Goal: Transaction & Acquisition: Purchase product/service

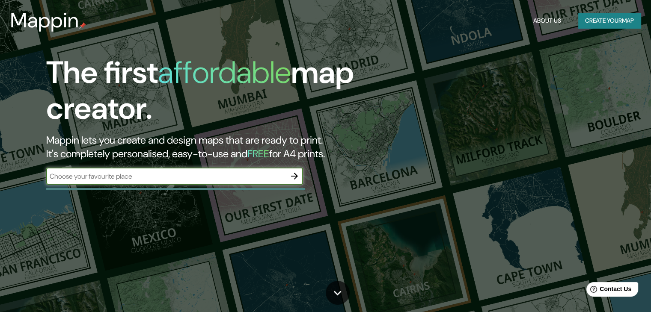
click at [144, 181] on input "text" at bounding box center [166, 177] width 240 height 10
type input "[PERSON_NAME]"
click at [295, 173] on icon "button" at bounding box center [294, 176] width 10 height 10
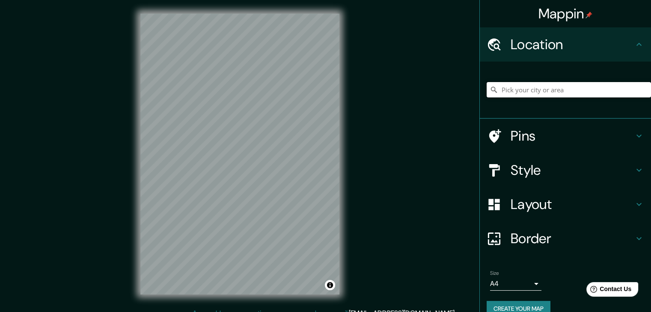
click at [537, 90] on input "Pick your city or area" at bounding box center [569, 89] width 164 height 15
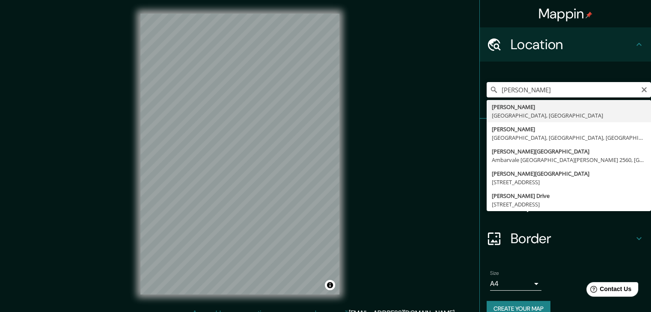
type input "[GEOGRAPHIC_DATA], [GEOGRAPHIC_DATA], [GEOGRAPHIC_DATA]"
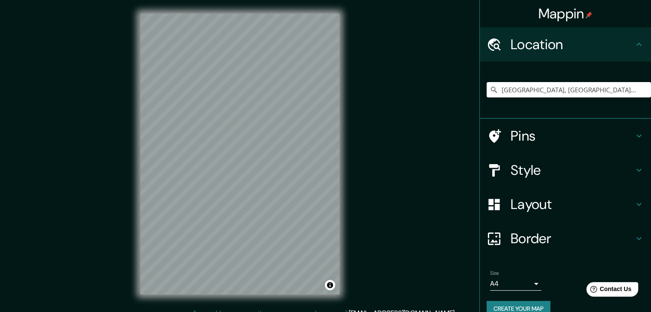
click at [638, 139] on div "Pins" at bounding box center [565, 136] width 171 height 34
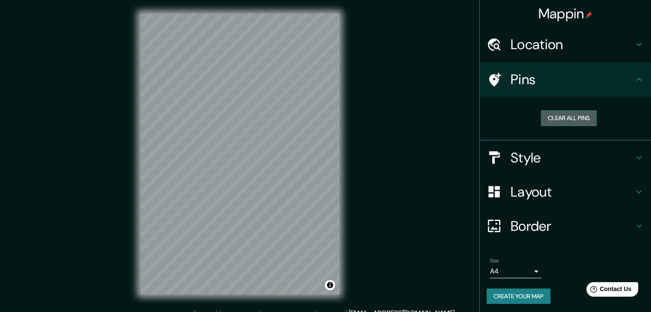
click at [579, 124] on button "Clear all pins" at bounding box center [569, 118] width 56 height 16
click at [547, 118] on button "Clear all pins" at bounding box center [569, 118] width 56 height 16
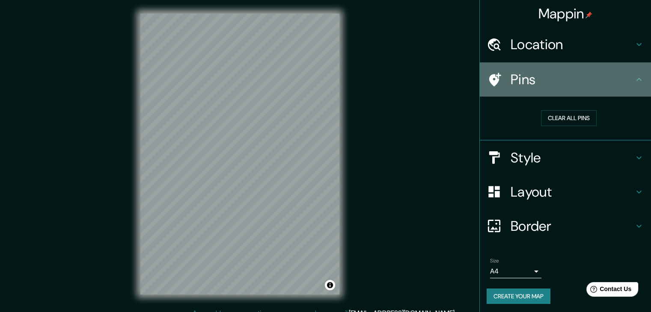
click at [522, 84] on h4 "Pins" at bounding box center [571, 79] width 123 height 17
click at [636, 80] on icon at bounding box center [638, 79] width 5 height 3
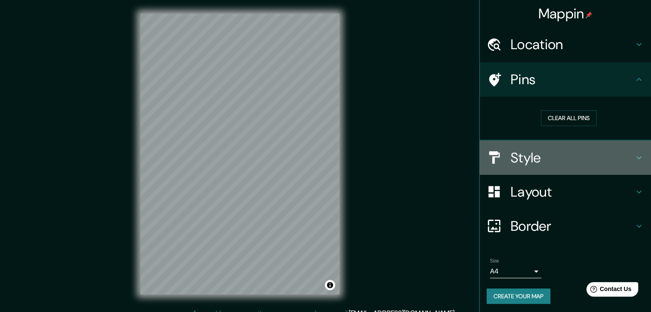
click at [630, 163] on div "Style" at bounding box center [565, 158] width 171 height 34
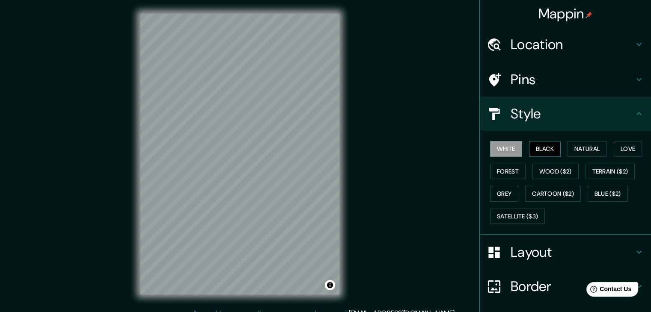
click at [548, 154] on button "Black" at bounding box center [545, 149] width 32 height 16
click at [594, 145] on button "Natural" at bounding box center [586, 149] width 39 height 16
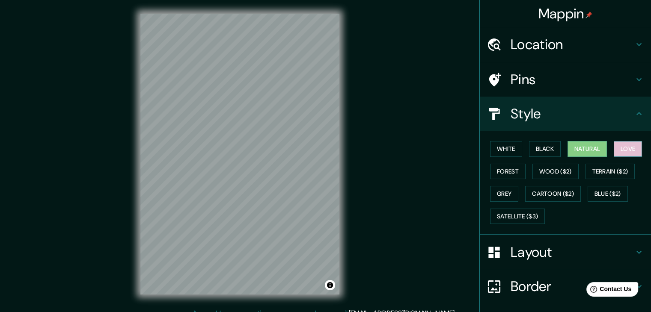
click at [619, 143] on button "Love" at bounding box center [628, 149] width 28 height 16
click at [498, 168] on button "Forest" at bounding box center [508, 172] width 36 height 16
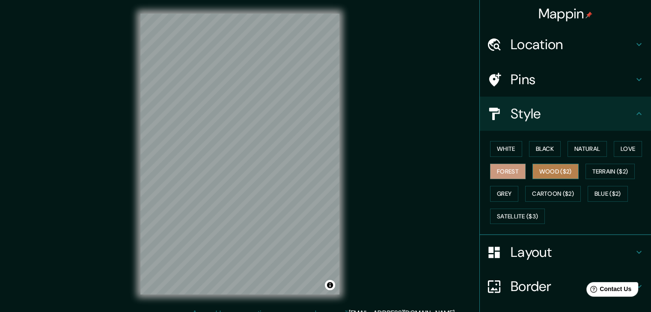
click at [537, 166] on button "Wood ($2)" at bounding box center [555, 172] width 46 height 16
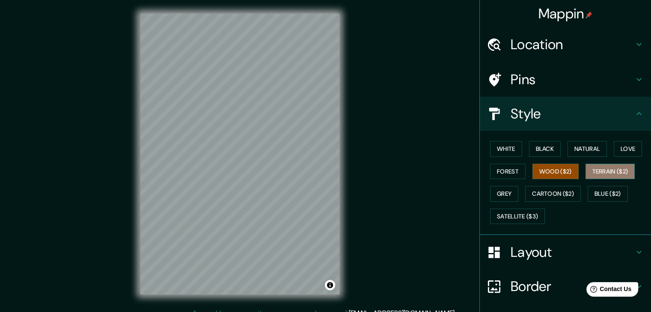
click at [591, 170] on button "Terrain ($2)" at bounding box center [610, 172] width 50 height 16
click at [498, 199] on button "Grey" at bounding box center [504, 194] width 28 height 16
click at [634, 250] on icon at bounding box center [639, 252] width 10 height 10
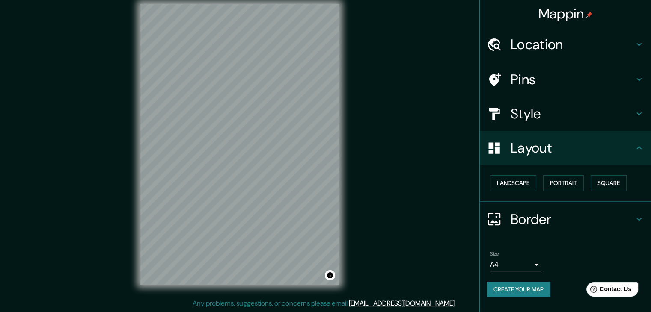
scroll to position [10, 0]
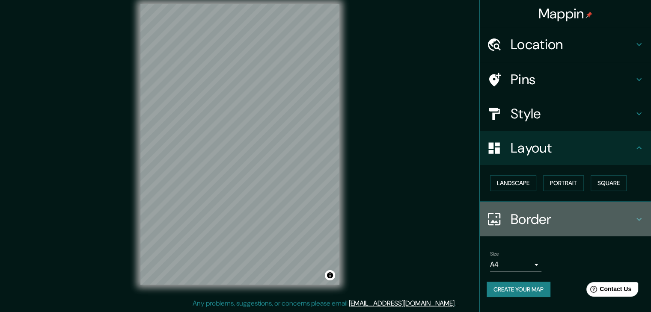
click at [645, 223] on div "Border" at bounding box center [565, 219] width 171 height 34
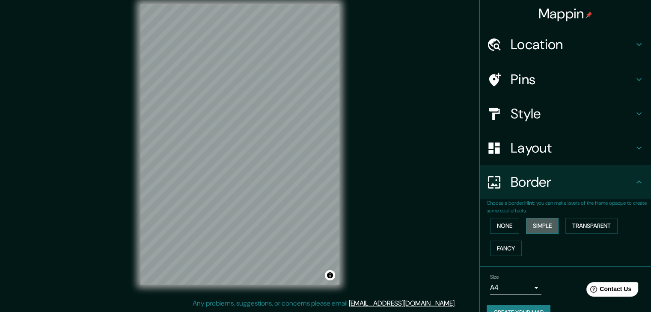
click at [547, 220] on button "Simple" at bounding box center [542, 226] width 33 height 16
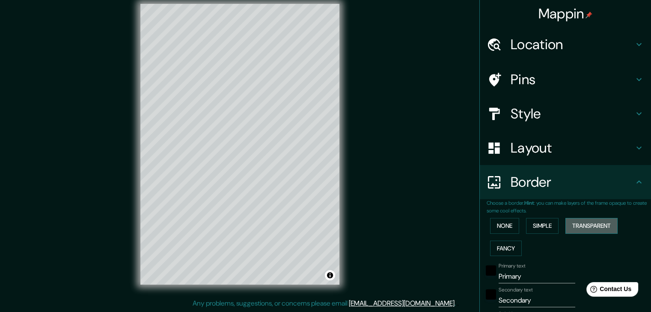
click at [572, 223] on button "Transparent" at bounding box center [591, 226] width 52 height 16
click at [534, 223] on button "Simple" at bounding box center [542, 226] width 33 height 16
click at [490, 245] on button "Fancy" at bounding box center [506, 249] width 32 height 16
click at [495, 226] on button "None" at bounding box center [504, 226] width 29 height 16
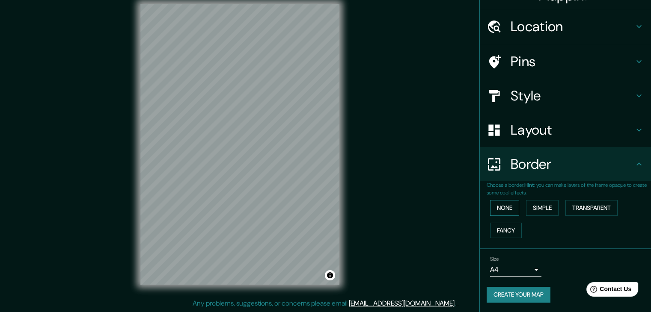
scroll to position [18, 0]
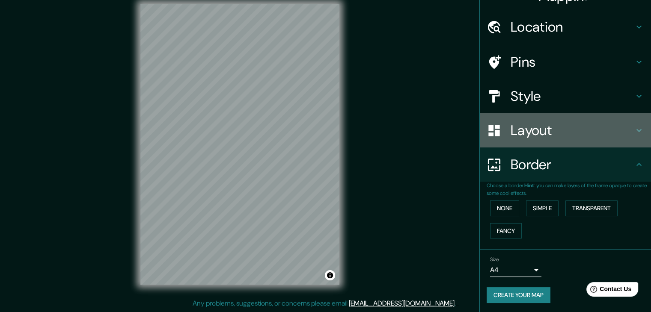
click at [517, 137] on h4 "Layout" at bounding box center [571, 130] width 123 height 17
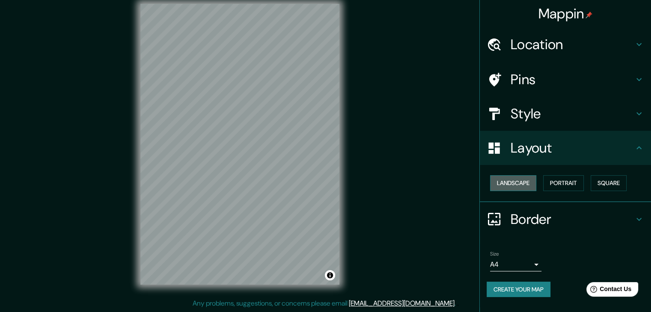
click at [513, 186] on button "Landscape" at bounding box center [513, 183] width 46 height 16
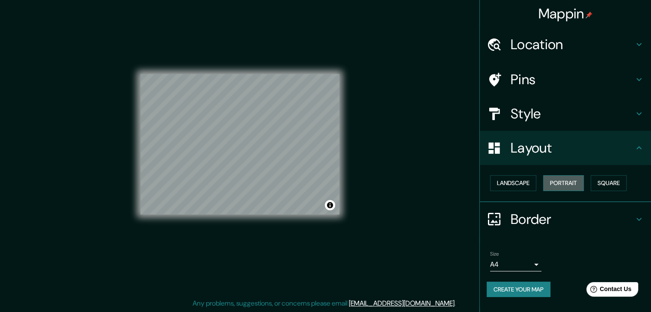
click at [552, 180] on button "Portrait" at bounding box center [563, 183] width 41 height 16
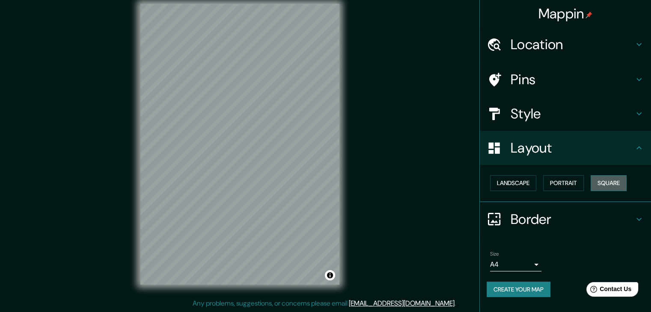
click at [599, 179] on button "Square" at bounding box center [609, 183] width 36 height 16
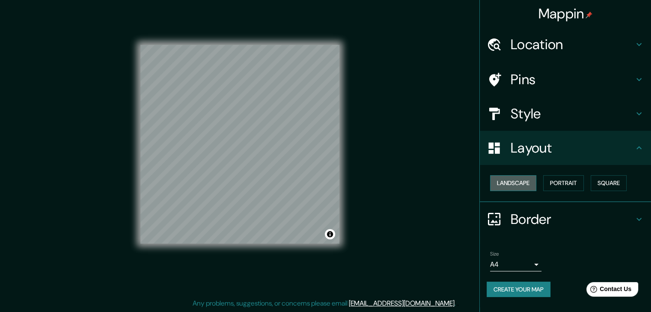
click at [518, 187] on button "Landscape" at bounding box center [513, 183] width 46 height 16
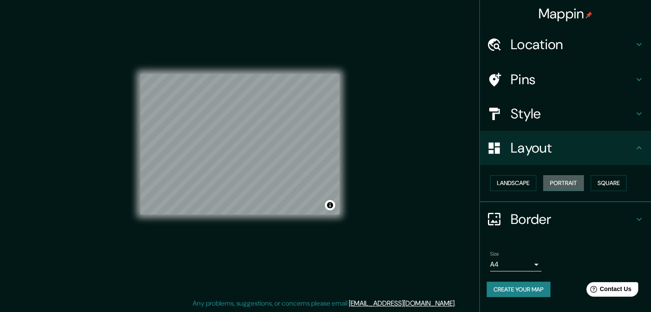
click at [553, 185] on button "Portrait" at bounding box center [563, 183] width 41 height 16
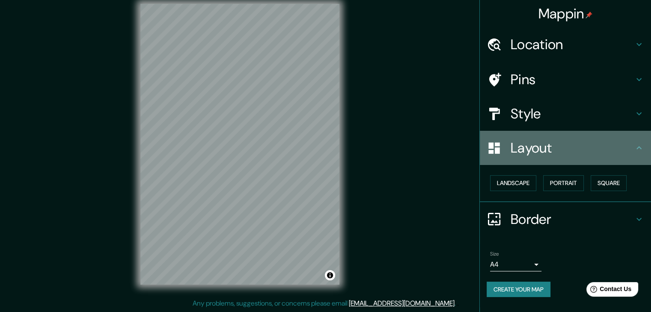
click at [567, 157] on div "Layout" at bounding box center [565, 148] width 171 height 34
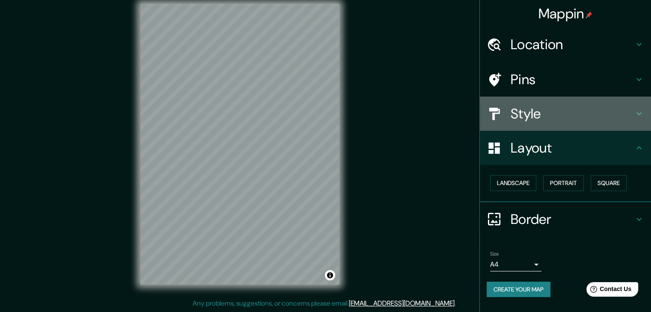
click at [560, 108] on h4 "Style" at bounding box center [571, 113] width 123 height 17
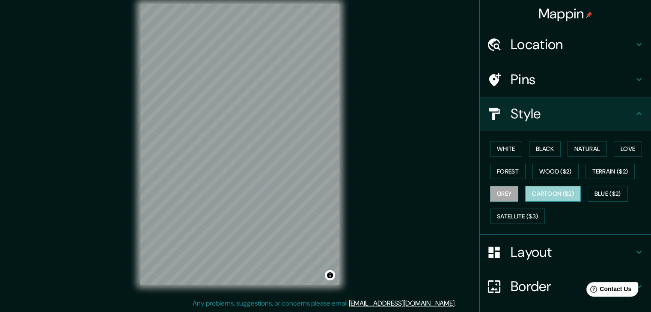
click at [530, 200] on button "Cartoon ($2)" at bounding box center [553, 194] width 56 height 16
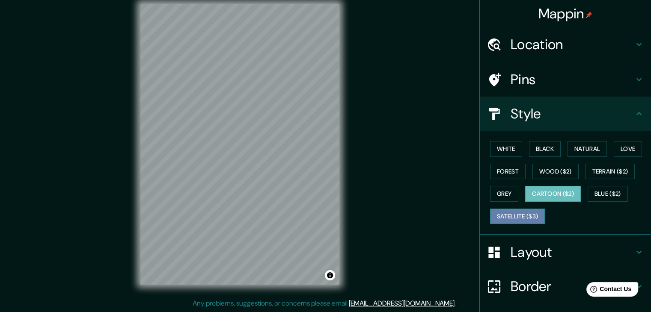
click at [499, 218] on button "Satellite ($3)" at bounding box center [517, 217] width 55 height 16
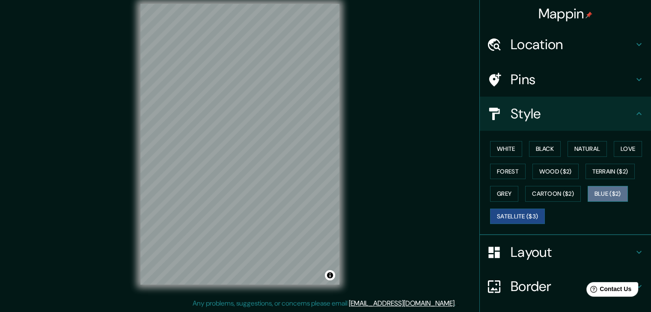
click at [588, 193] on button "Blue ($2)" at bounding box center [608, 194] width 40 height 16
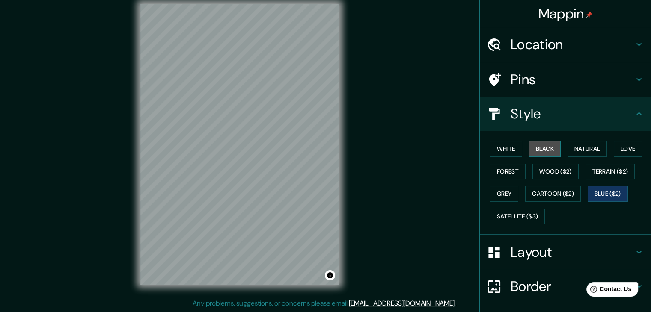
click at [540, 151] on button "Black" at bounding box center [545, 149] width 32 height 16
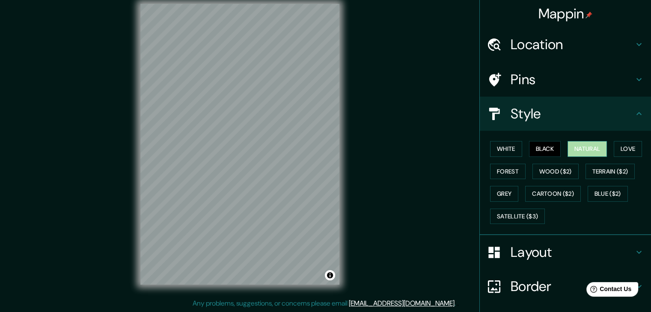
click at [567, 151] on button "Natural" at bounding box center [586, 149] width 39 height 16
click at [620, 155] on div "White Black Natural Love Forest Wood ($2) Terrain ($2) Grey Cartoon ($2) Blue (…" at bounding box center [569, 183] width 164 height 90
click at [620, 155] on button "Love" at bounding box center [628, 149] width 28 height 16
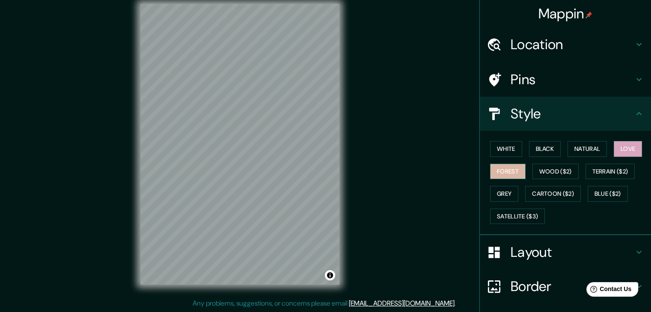
click at [498, 170] on button "Forest" at bounding box center [508, 172] width 36 height 16
click at [535, 146] on button "Black" at bounding box center [545, 149] width 32 height 16
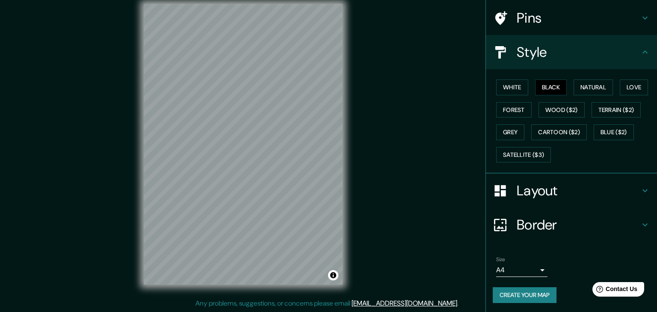
click at [524, 270] on body "Mappin Location [GEOGRAPHIC_DATA], [GEOGRAPHIC_DATA], [GEOGRAPHIC_DATA] Pins St…" at bounding box center [328, 146] width 657 height 312
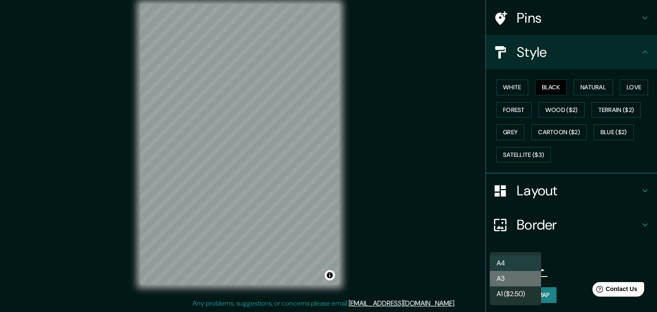
click at [522, 275] on li "A3" at bounding box center [515, 278] width 51 height 15
type input "a4"
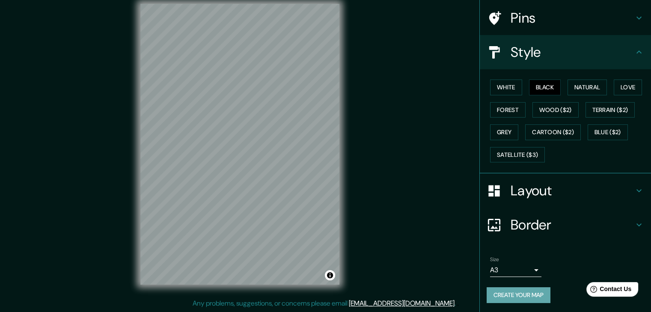
click at [487, 294] on button "Create your map" at bounding box center [519, 296] width 64 height 16
click at [490, 291] on button "Create your map" at bounding box center [519, 296] width 64 height 16
click at [503, 95] on button "White" at bounding box center [506, 88] width 32 height 16
